Goal: Task Accomplishment & Management: Manage account settings

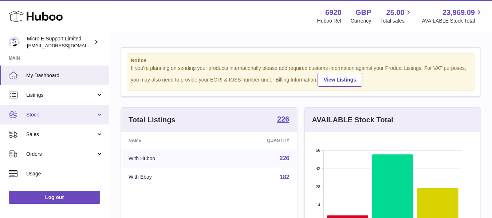
click at [72, 118] on span "Stock" at bounding box center [61, 114] width 70 height 7
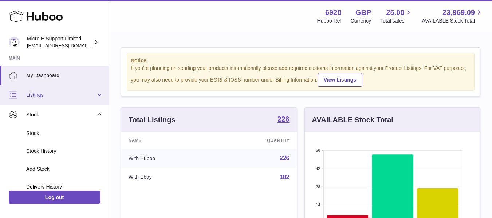
click at [68, 92] on span "Listings" at bounding box center [61, 95] width 70 height 7
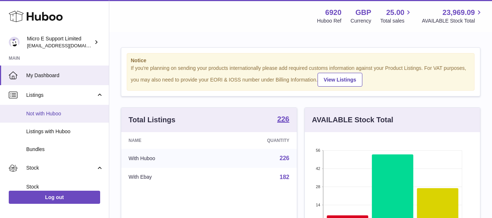
click at [49, 114] on span "Not with Huboo" at bounding box center [64, 113] width 77 height 7
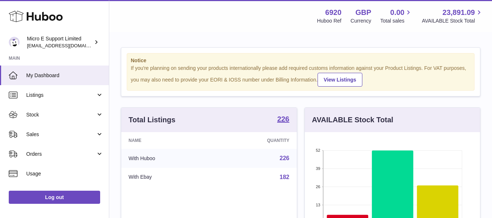
scroll to position [114, 175]
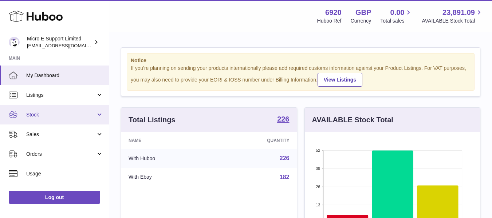
click at [43, 119] on link "Stock" at bounding box center [54, 115] width 109 height 20
click at [62, 122] on link "Stock" at bounding box center [54, 115] width 109 height 20
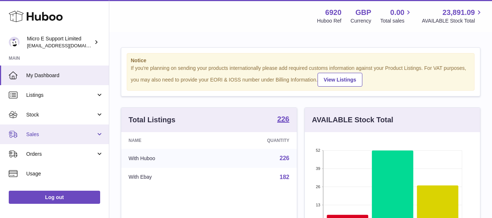
click at [61, 129] on link "Sales" at bounding box center [54, 135] width 109 height 20
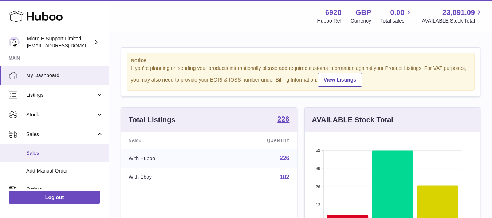
click at [42, 152] on span "Sales" at bounding box center [64, 153] width 77 height 7
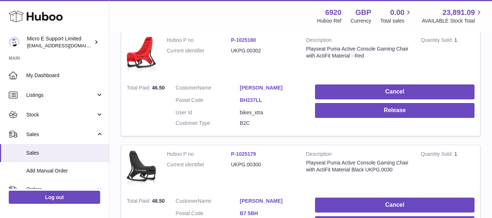
scroll to position [141, 0]
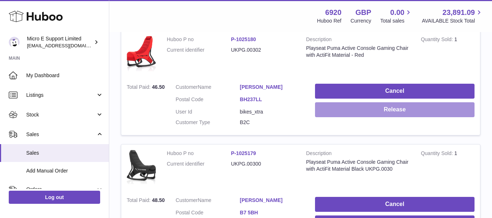
click at [405, 111] on button "Release" at bounding box center [395, 109] width 160 height 15
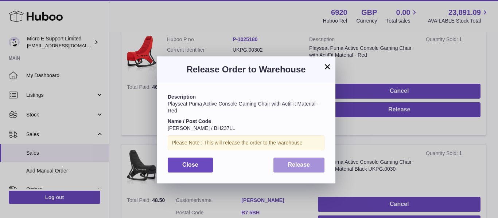
click at [302, 165] on span "Release" at bounding box center [299, 165] width 22 height 6
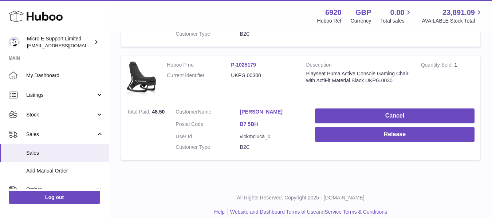
scroll to position [238, 0]
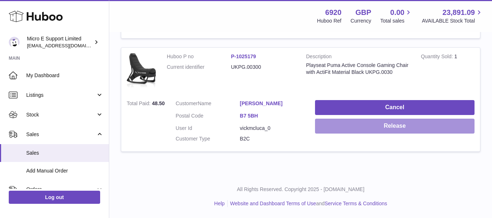
click at [372, 126] on button "Release" at bounding box center [395, 126] width 160 height 15
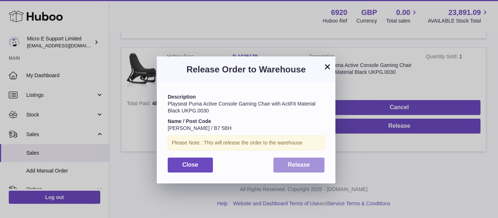
click at [307, 169] on button "Release" at bounding box center [298, 165] width 51 height 15
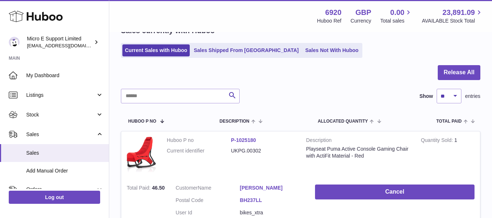
scroll to position [0, 0]
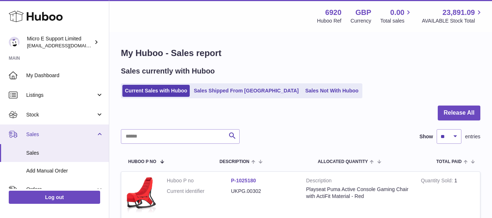
click at [89, 137] on span "Sales" at bounding box center [61, 134] width 70 height 7
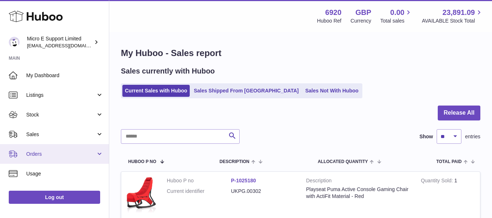
click at [90, 157] on span "Orders" at bounding box center [61, 154] width 70 height 7
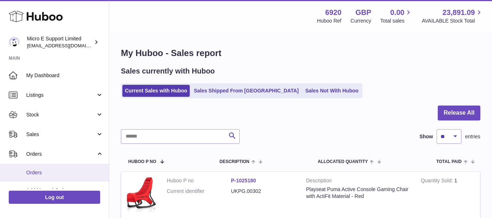
click at [48, 176] on span "Orders" at bounding box center [64, 172] width 77 height 7
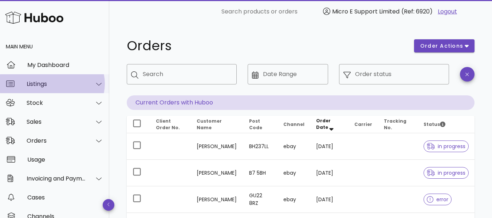
click at [68, 84] on div "Listings" at bounding box center [56, 84] width 59 height 7
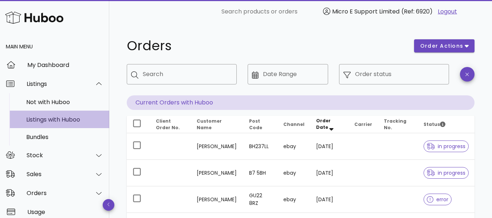
click at [43, 119] on div "Listings with Huboo" at bounding box center [64, 119] width 77 height 7
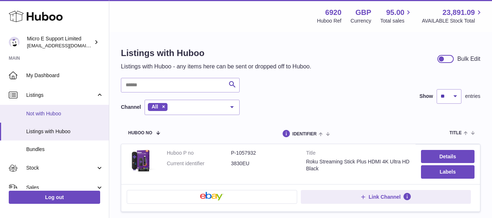
click at [80, 113] on span "Not with Huboo" at bounding box center [64, 113] width 77 height 7
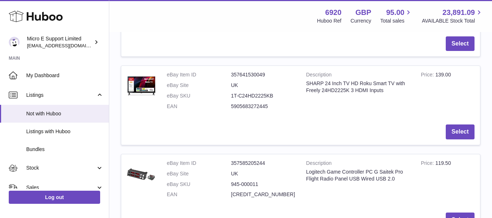
scroll to position [476, 0]
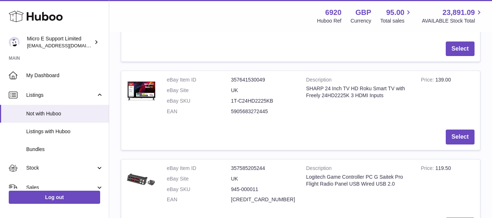
click at [248, 186] on dd "945-000011" at bounding box center [263, 189] width 64 height 7
copy dl "945-000011"
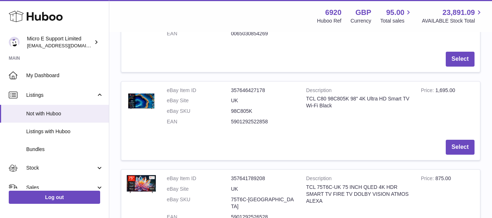
scroll to position [0, 0]
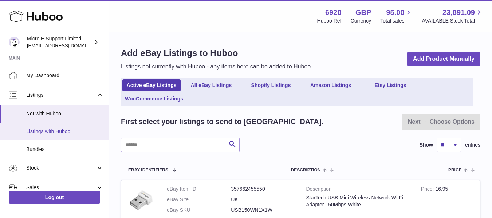
click at [56, 130] on span "Listings with Huboo" at bounding box center [64, 131] width 77 height 7
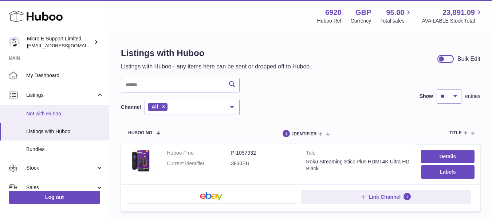
click at [57, 115] on span "Not with Huboo" at bounding box center [64, 113] width 77 height 7
